Goal: Information Seeking & Learning: Learn about a topic

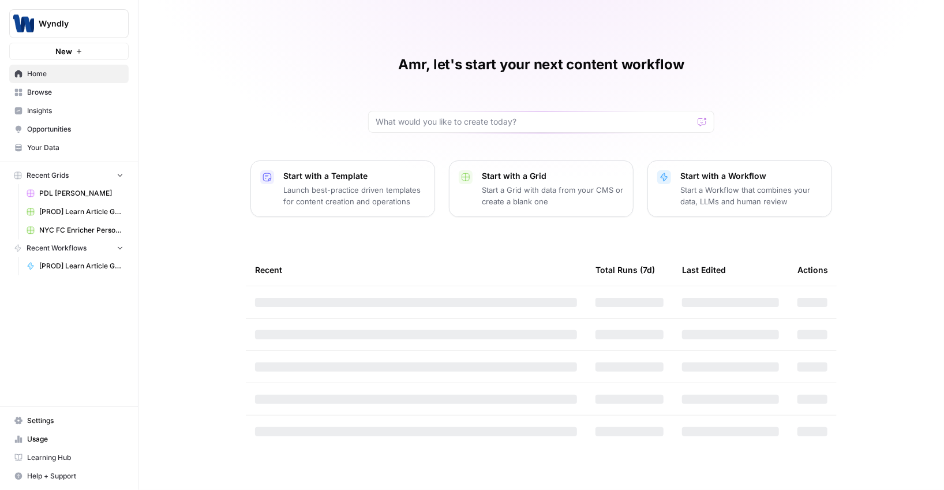
click at [73, 38] on div "Wyndly New" at bounding box center [69, 30] width 138 height 60
click at [78, 26] on span "Wyndly" at bounding box center [74, 24] width 70 height 12
type input "carta"
click at [65, 84] on span "Carta" at bounding box center [111, 87] width 152 height 12
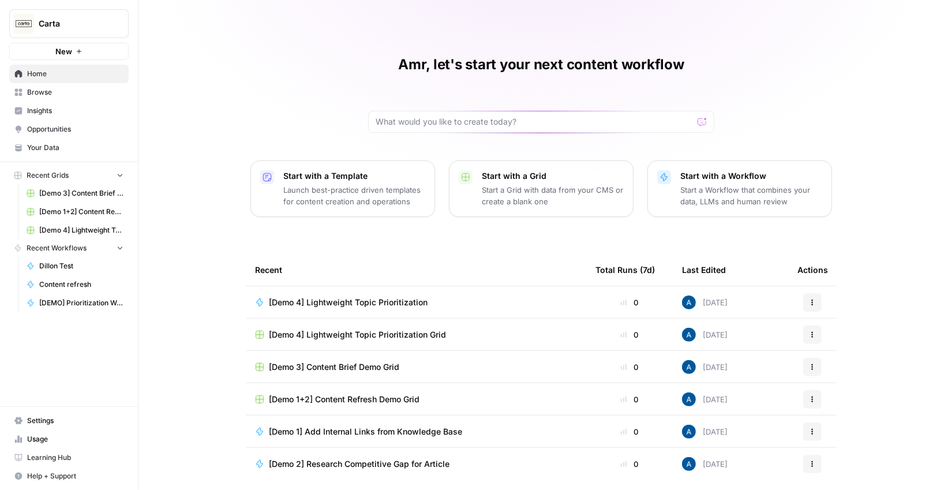
click at [69, 109] on span "Insights" at bounding box center [75, 111] width 96 height 10
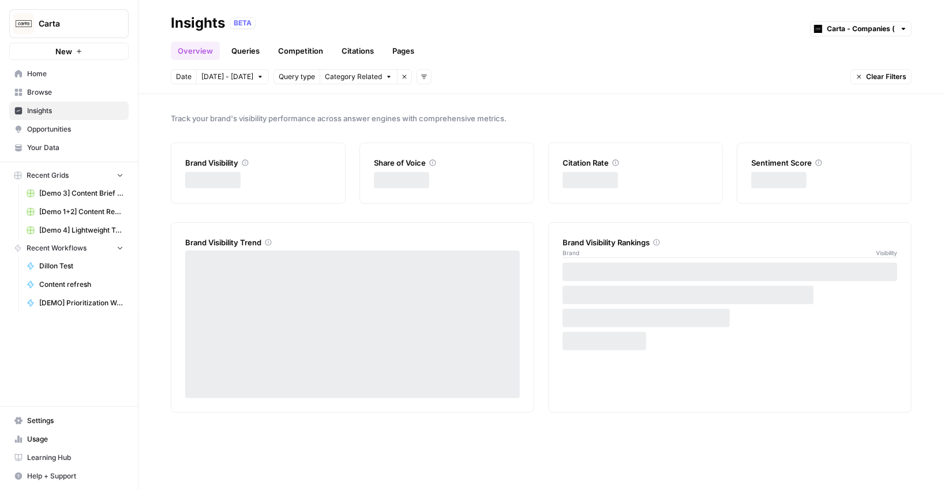
click at [399, 53] on link "Pages" at bounding box center [404, 51] width 36 height 18
